Goal: Complete application form

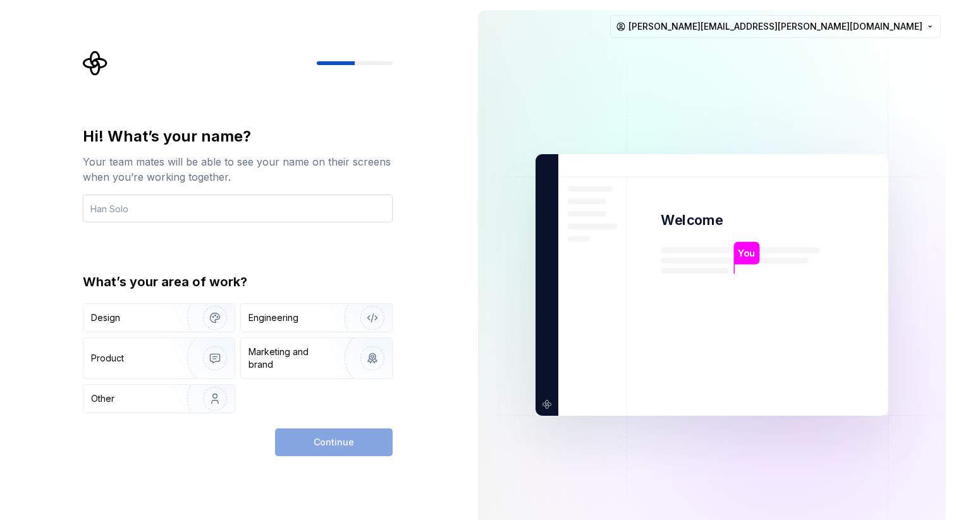
click at [282, 204] on input "text" at bounding box center [238, 209] width 310 height 28
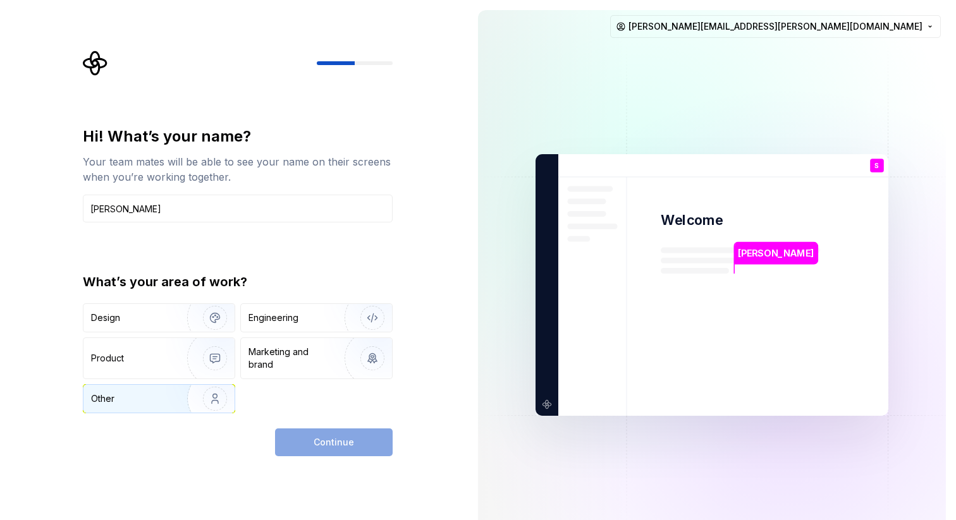
type input "[PERSON_NAME]"
click at [195, 402] on img "button" at bounding box center [206, 398] width 81 height 85
click at [329, 437] on span "Continue" at bounding box center [334, 442] width 40 height 13
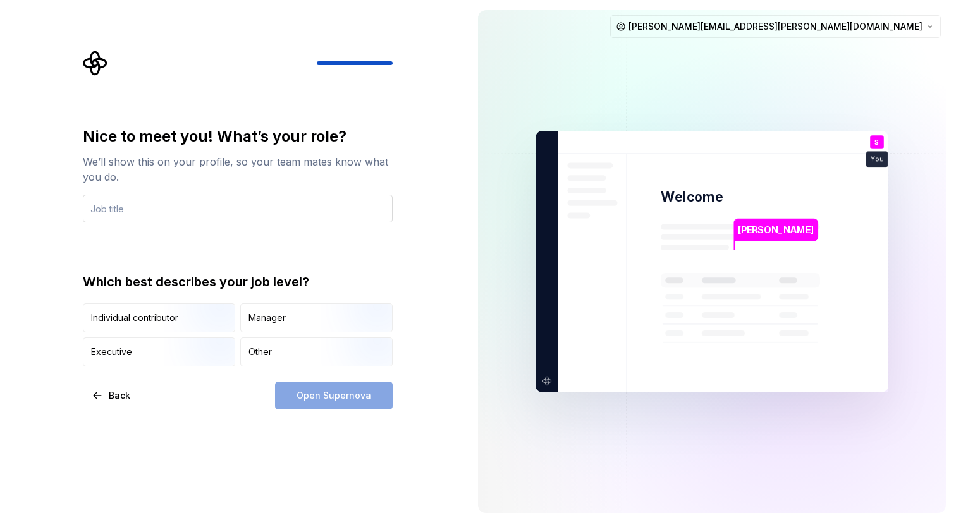
click at [221, 196] on input "text" at bounding box center [238, 209] width 310 height 28
drag, startPoint x: 232, startPoint y: 216, endPoint x: 100, endPoint y: 213, distance: 131.5
click at [100, 213] on input "IT Asset Management" at bounding box center [238, 209] width 310 height 28
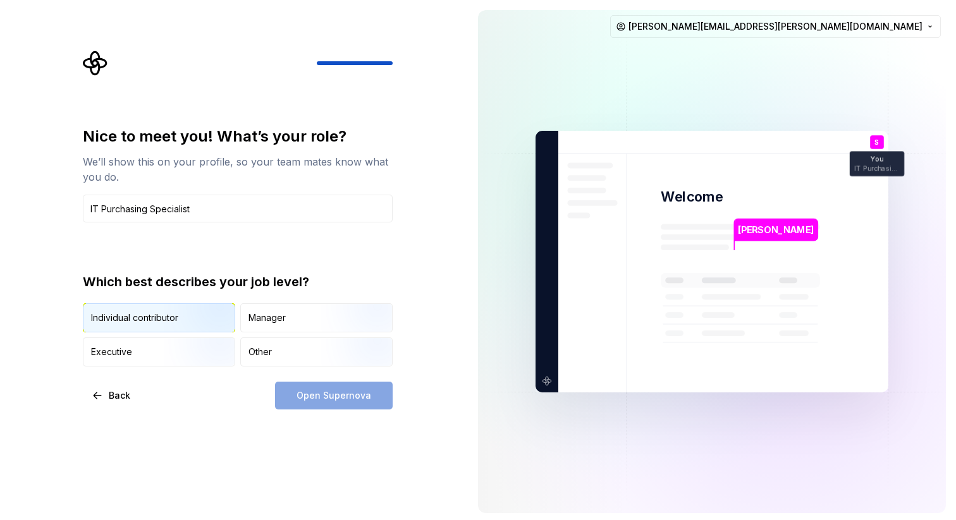
type input "IT Purchasing Specialist"
click at [222, 329] on img "button" at bounding box center [204, 333] width 81 height 85
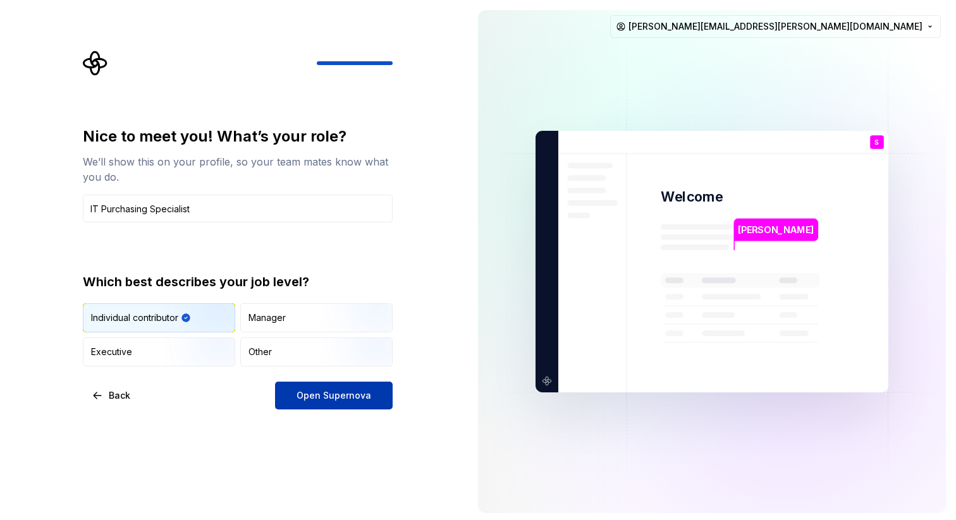
click at [329, 398] on span "Open Supernova" at bounding box center [333, 395] width 75 height 13
